Goal: Information Seeking & Learning: Learn about a topic

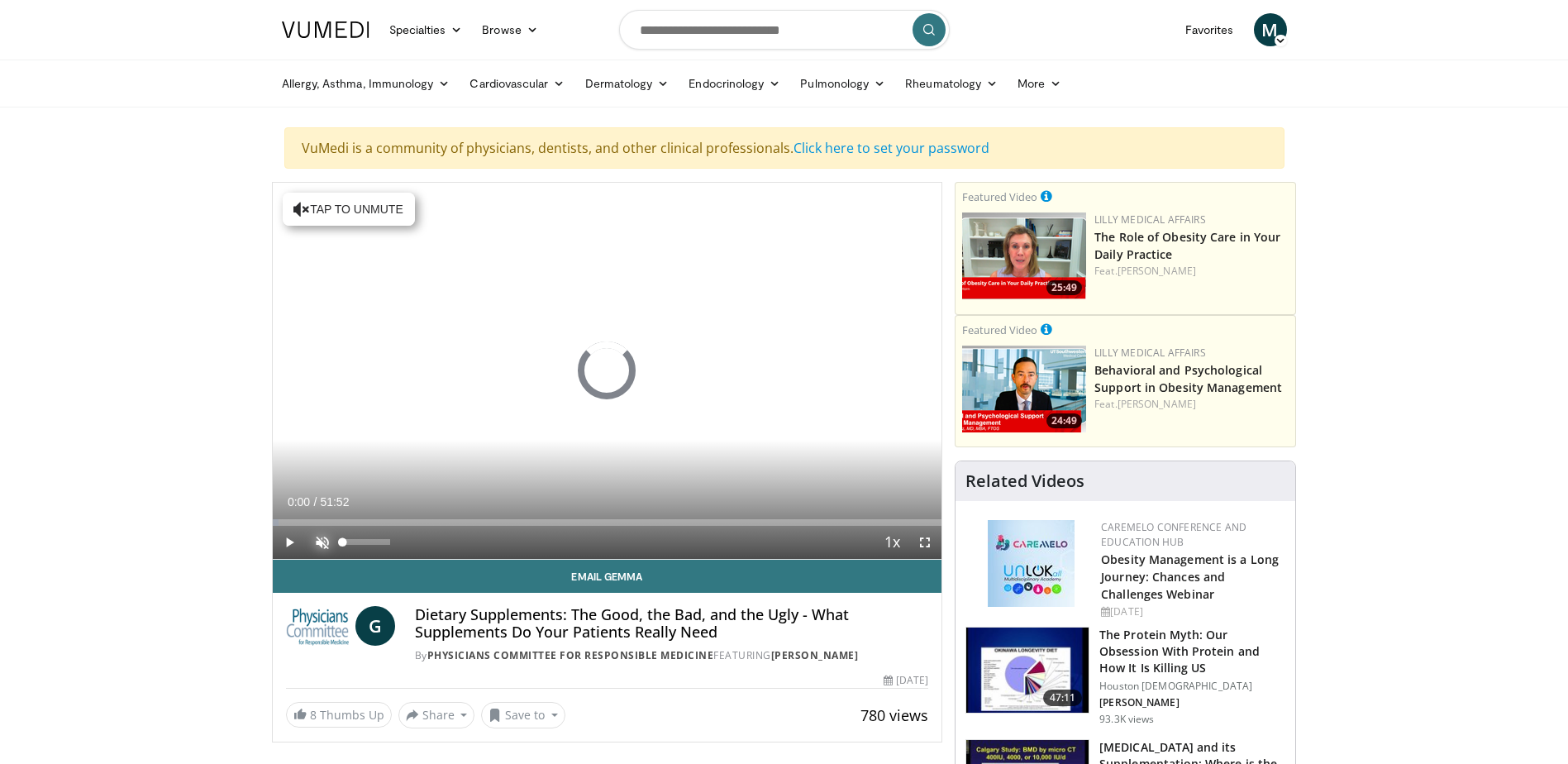
click at [319, 540] on span "Video Player" at bounding box center [321, 542] width 33 height 33
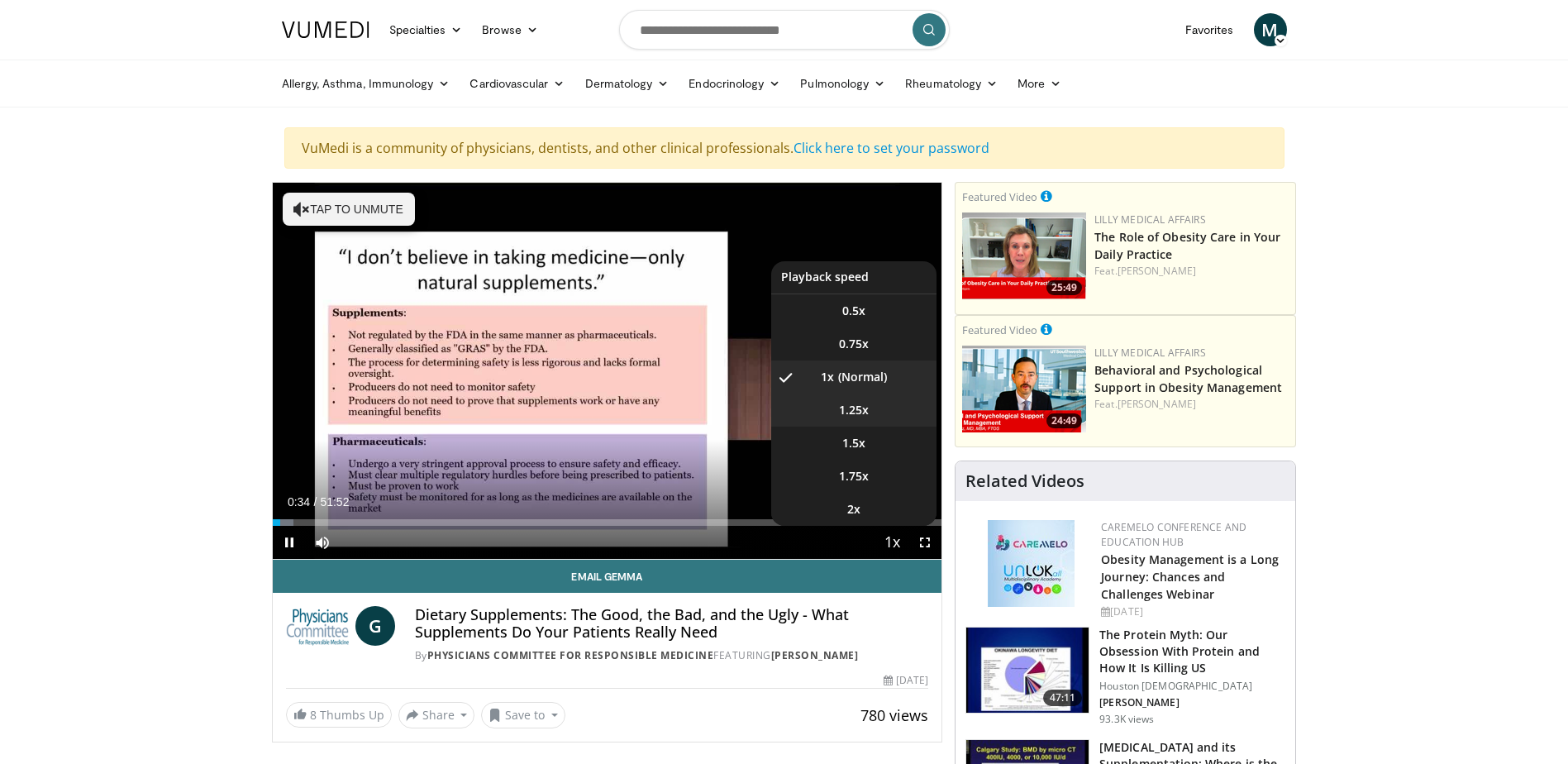
click at [882, 411] on li "1.25x" at bounding box center [854, 409] width 166 height 33
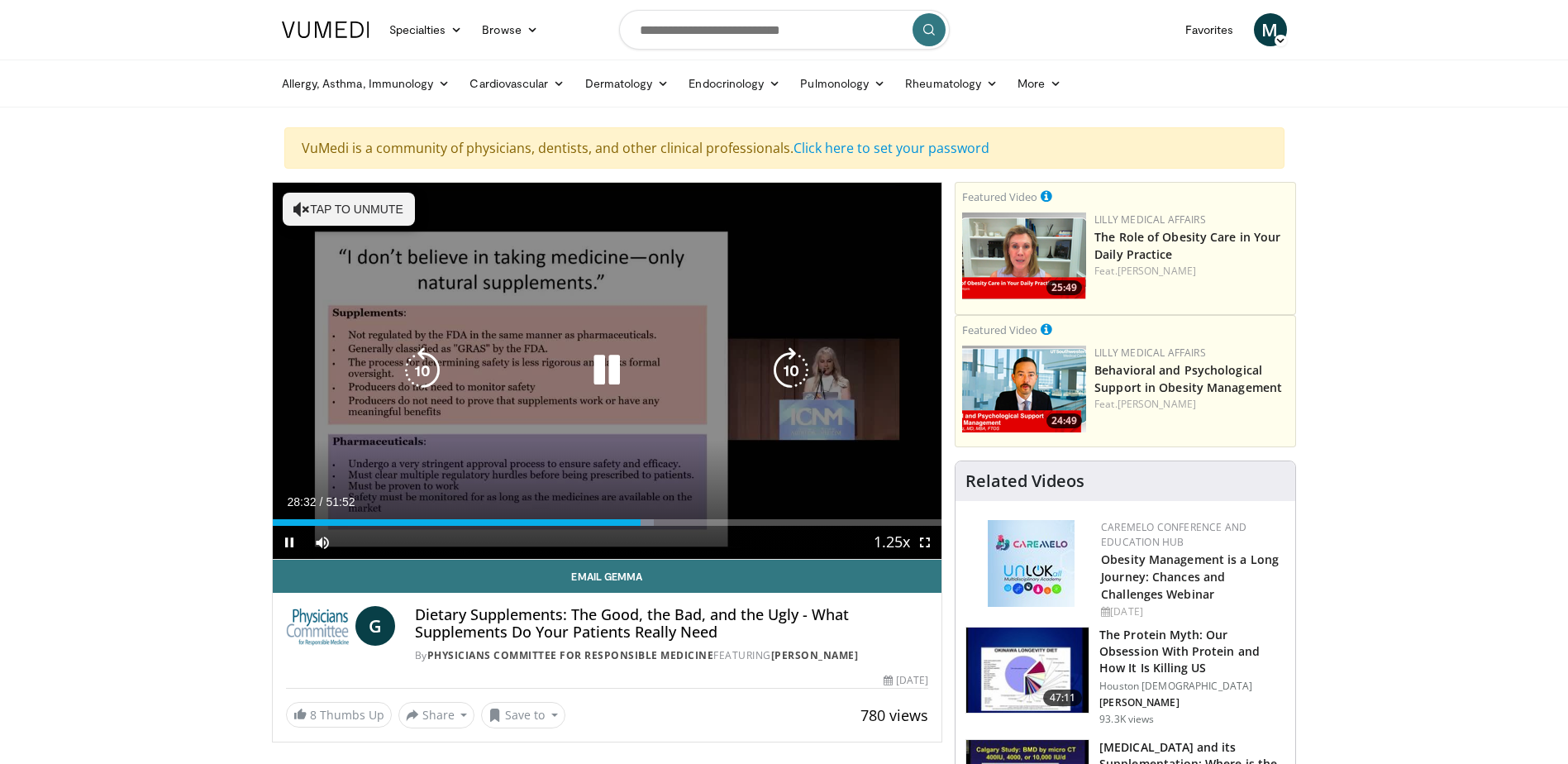
click at [419, 379] on icon "Video Player" at bounding box center [422, 370] width 46 height 46
click at [414, 359] on icon "Video Player" at bounding box center [422, 370] width 46 height 46
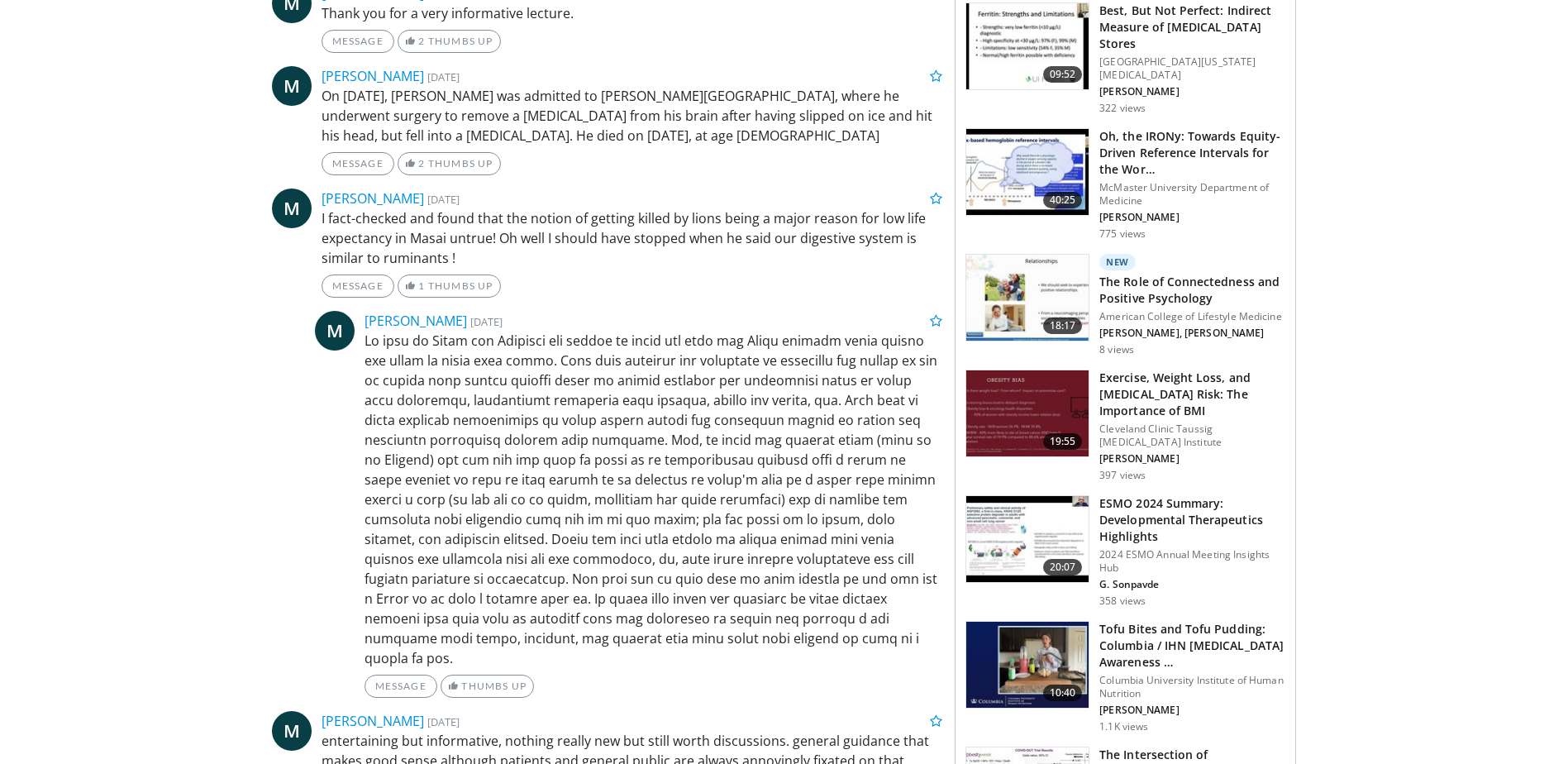
scroll to position [1653, 0]
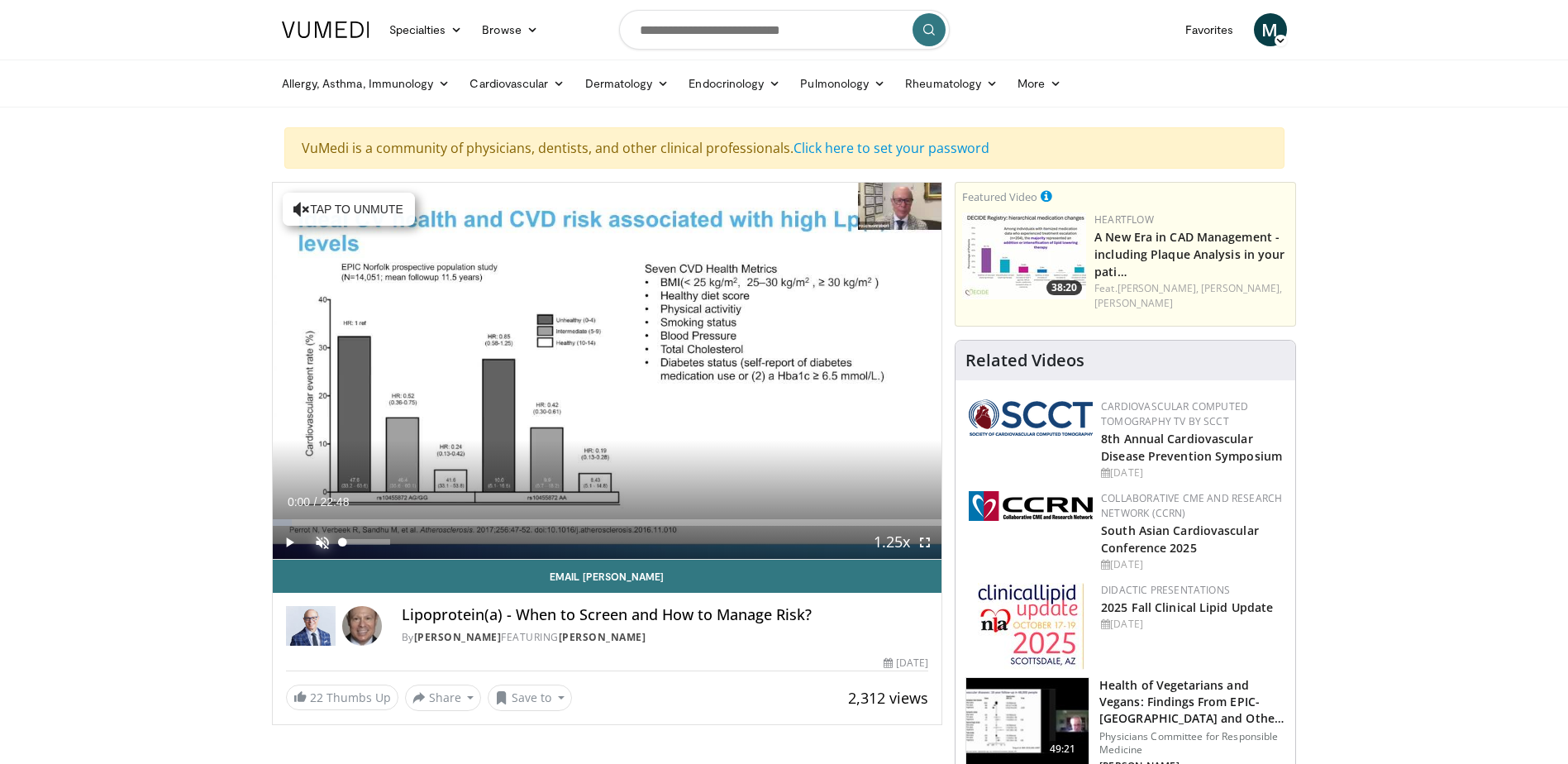
click at [317, 543] on span "Video Player" at bounding box center [321, 542] width 33 height 33
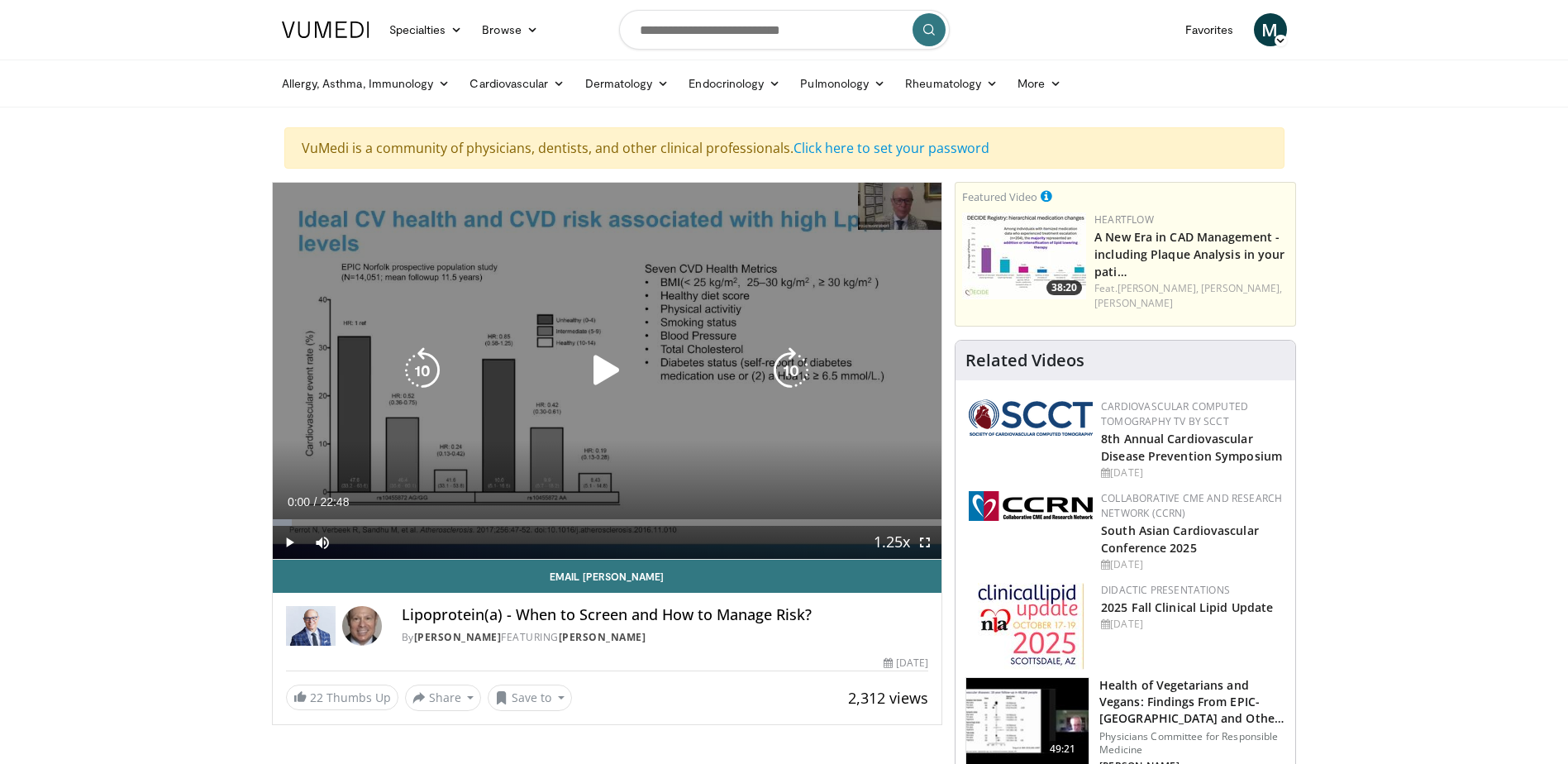
click at [603, 367] on icon "Video Player" at bounding box center [606, 370] width 46 height 46
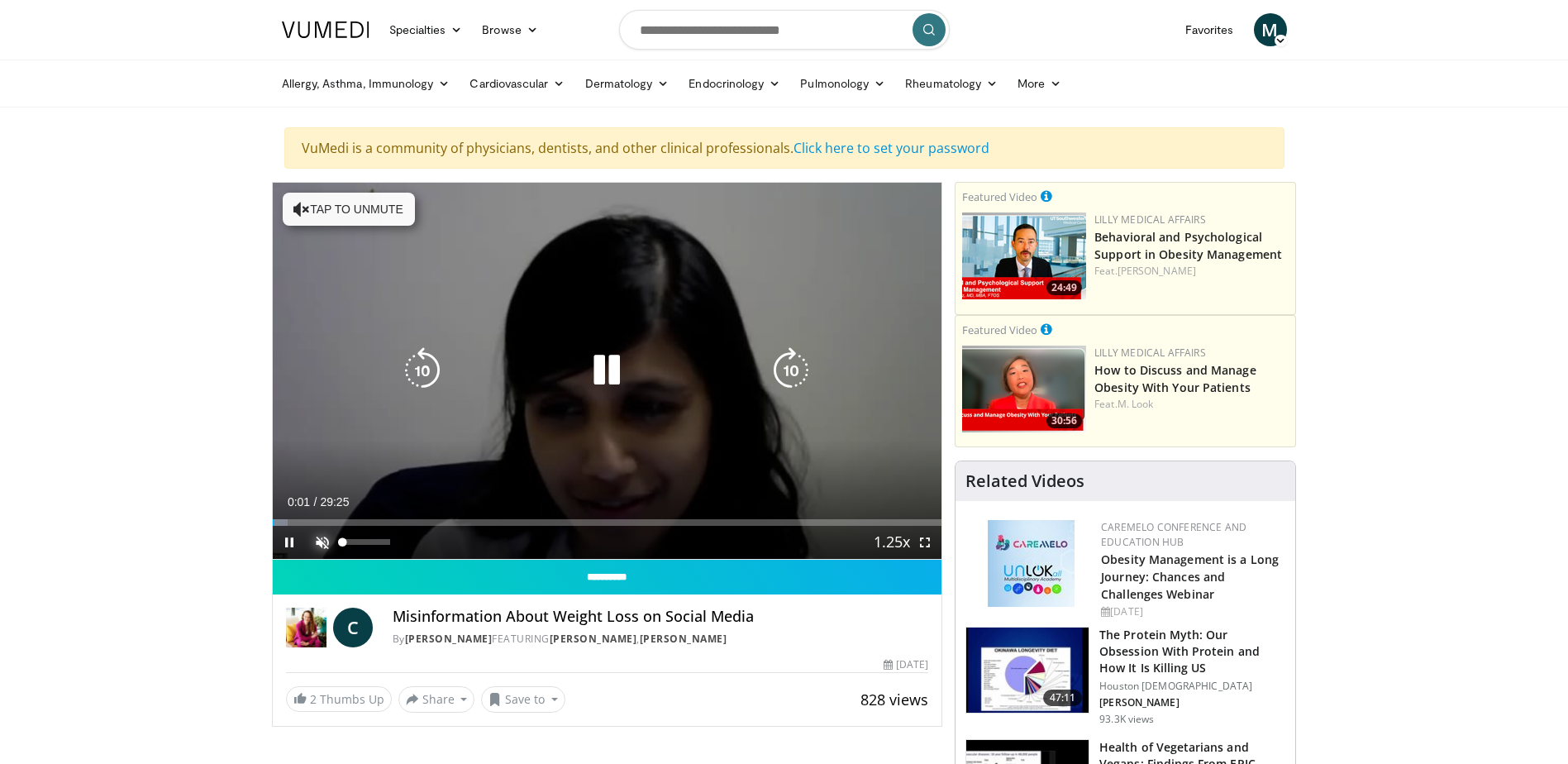
click at [321, 536] on span "Video Player" at bounding box center [321, 542] width 33 height 33
